Goal: Task Accomplishment & Management: Complete application form

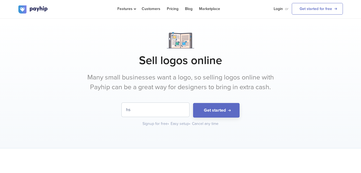
type input "h"
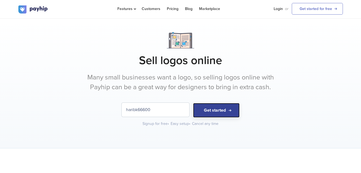
click at [207, 110] on button "Get started" at bounding box center [216, 110] width 47 height 15
type input "haribk66600"
click at [152, 108] on input "haribk66600" at bounding box center [156, 110] width 68 height 14
click at [153, 108] on input "haribk66600" at bounding box center [156, 110] width 68 height 14
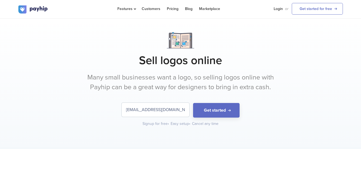
type input "[EMAIL_ADDRESS][DOMAIN_NAME]"
click at [193, 103] on button "Get started" at bounding box center [216, 110] width 47 height 15
